Goal: Information Seeking & Learning: Understand process/instructions

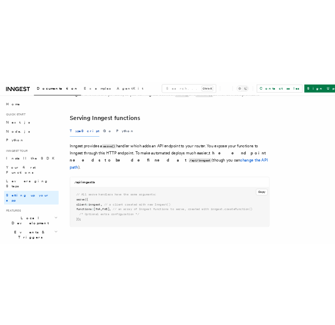
scroll to position [336, 0]
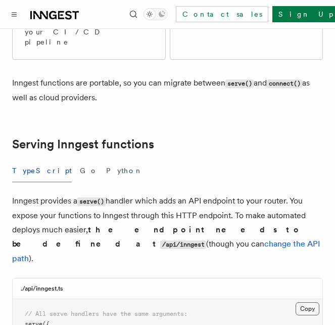
click at [309, 302] on button "Copy Copied" at bounding box center [308, 308] width 24 height 13
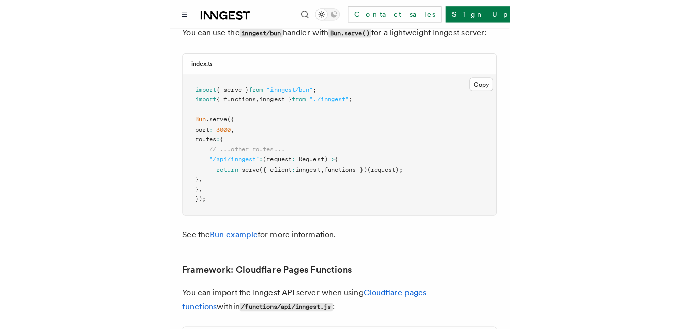
scroll to position [0, 0]
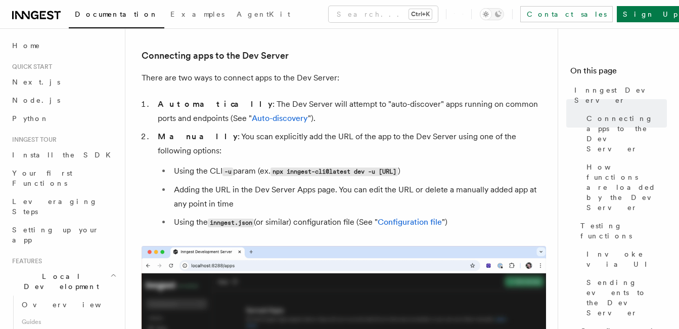
click at [336, 193] on li "Adding the URL in the Dev Server Apps page. You can edit the URL or delete a ma…" at bounding box center [358, 197] width 375 height 28
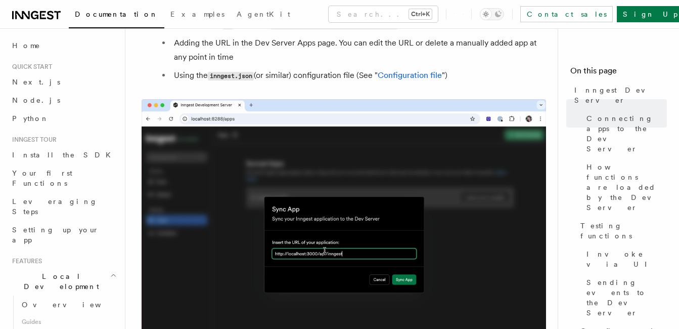
scroll to position [750, 0]
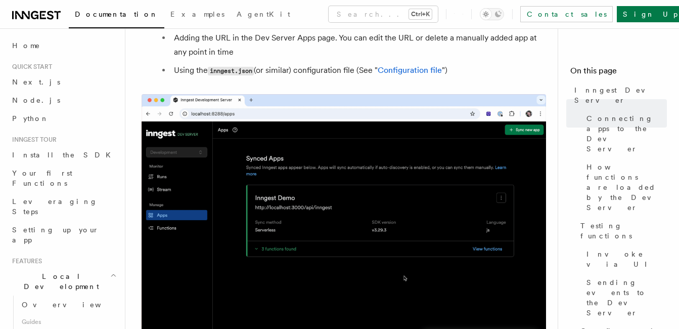
click at [359, 187] on img at bounding box center [344, 225] width 404 height 263
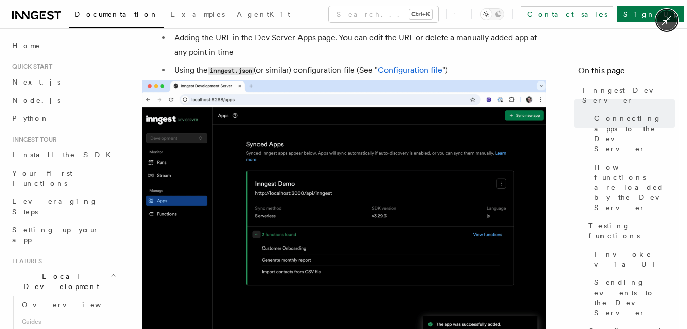
click at [359, 187] on img at bounding box center [344, 211] width 404 height 263
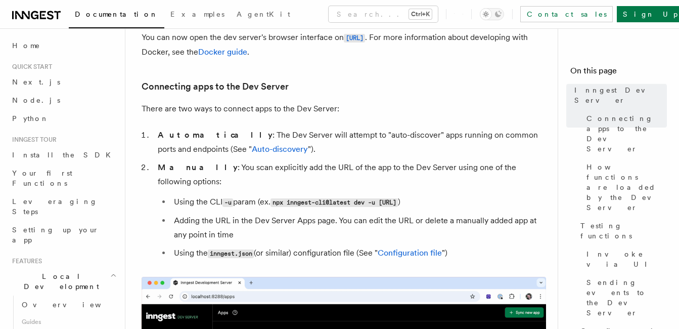
scroll to position [561, 0]
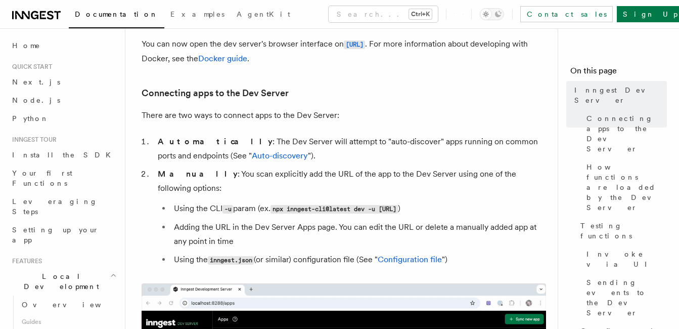
drag, startPoint x: 462, startPoint y: 244, endPoint x: 144, endPoint y: 190, distance: 322.6
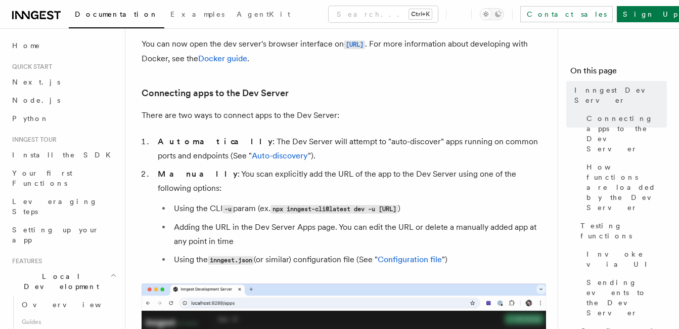
click at [144, 190] on ol "Automatically : The Dev Server will attempt to "auto-discover" apps running on …" at bounding box center [344, 200] width 404 height 132
copy ul "Using the CLI -u param (ex. npx inngest-cli@latest dev -u http://localhost:3000…"
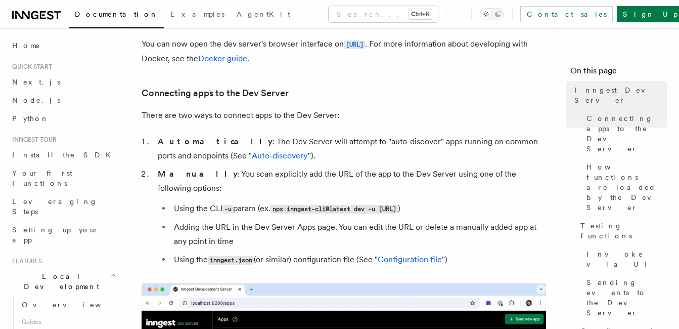
click at [349, 135] on li "Automatically : The Dev Server will attempt to "auto-discover" apps running on …" at bounding box center [350, 148] width 391 height 28
drag, startPoint x: 388, startPoint y: 194, endPoint x: 340, endPoint y: 49, distance: 152.2
click at [385, 205] on code "npx inngest-cli@latest dev -u http://localhost:3000/api/inngest" at bounding box center [333, 209] width 127 height 9
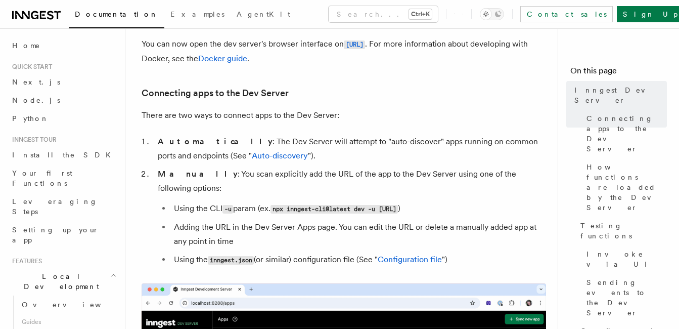
click at [371, 205] on code "npx inngest-cli@latest dev -u http://localhost:3000/api/inngest" at bounding box center [333, 209] width 127 height 9
click at [340, 62] on p "You can now open the dev server's browser interface on http://localhost:8288 . …" at bounding box center [344, 51] width 404 height 29
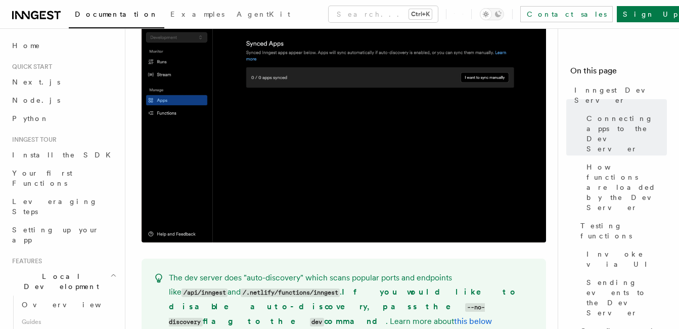
scroll to position [804, 0]
